Goal: Transaction & Acquisition: Purchase product/service

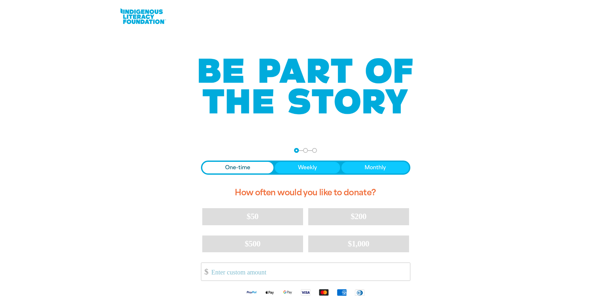
click at [237, 168] on span "One-time" at bounding box center [237, 168] width 25 height 8
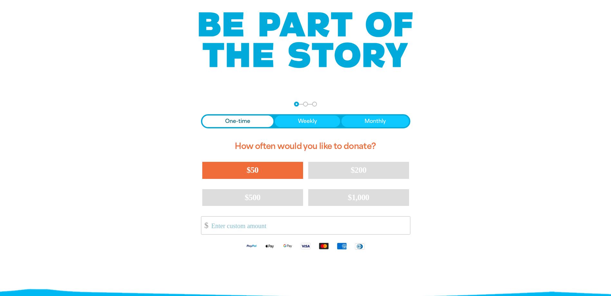
scroll to position [64, 0]
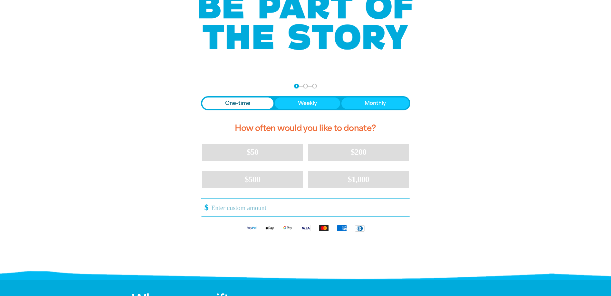
click at [235, 211] on input "Other Amount" at bounding box center [308, 208] width 203 height 18
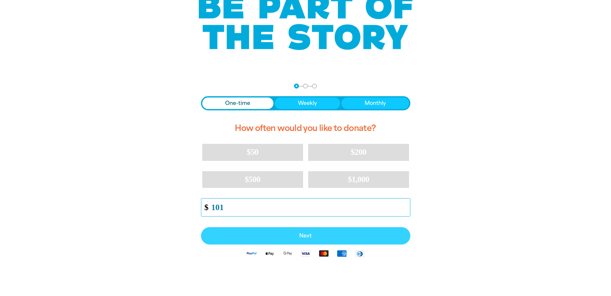
type input "101"
click at [305, 236] on span "Next" at bounding box center [305, 235] width 195 height 5
select select "AU"
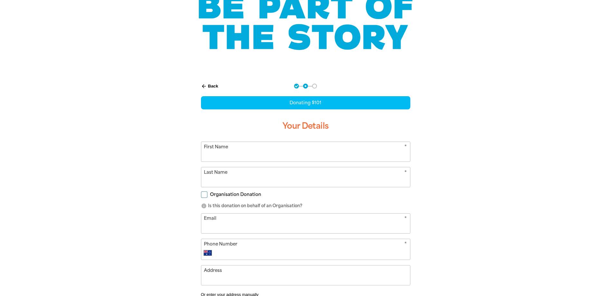
click at [328, 153] on input "First Name" at bounding box center [305, 152] width 209 height 20
type input "Aiden"
type input "[PERSON_NAME]"
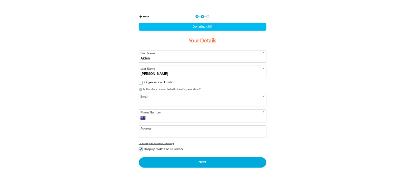
scroll to position [129, 0]
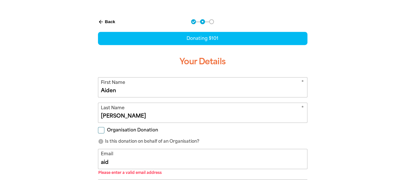
type input "[EMAIL_ADDRESS][PERSON_NAME][DOMAIN_NAME]"
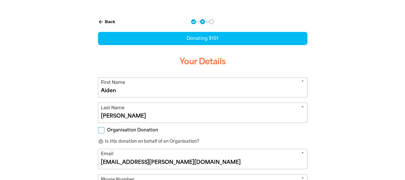
scroll to position [227, 0]
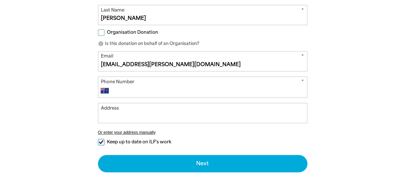
click at [162, 91] on input "Phone Number" at bounding box center [209, 91] width 190 height 8
type input "[PHONE_NUMBER]"
type input "[STREET_ADDRESS]"
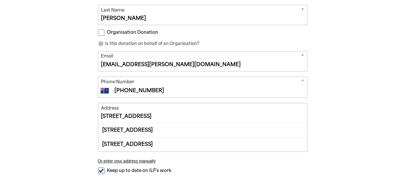
click at [192, 115] on input "[STREET_ADDRESS]" at bounding box center [202, 113] width 209 height 20
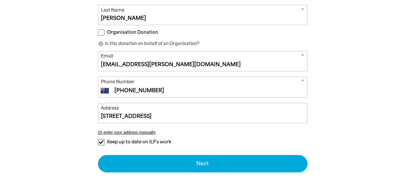
click at [341, 115] on div "arrow_back Back Step 1 Step 2 Step 3 Donating $101 Your Details * First Name Ai…" at bounding box center [202, 62] width 386 height 298
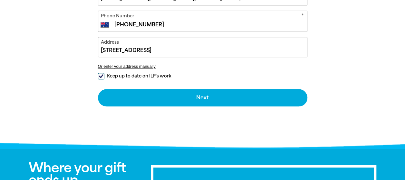
scroll to position [294, 0]
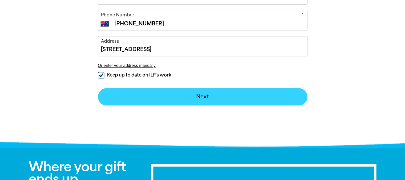
click at [201, 92] on button "Next chevron_right" at bounding box center [202, 96] width 209 height 17
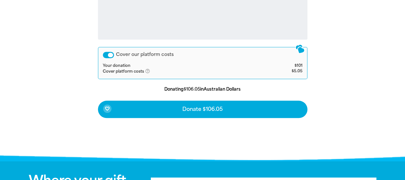
scroll to position [310, 0]
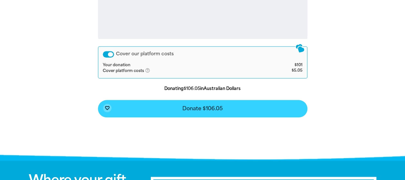
click at [201, 110] on span "Donate $106.05" at bounding box center [202, 108] width 40 height 5
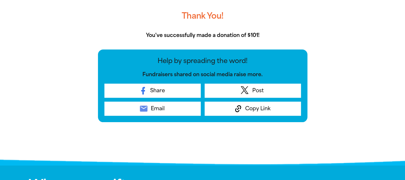
scroll to position [224, 0]
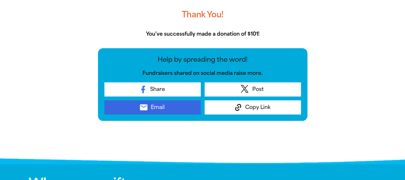
click at [155, 108] on span "Email" at bounding box center [157, 108] width 14 height 8
